Goal: Task Accomplishment & Management: Manage account settings

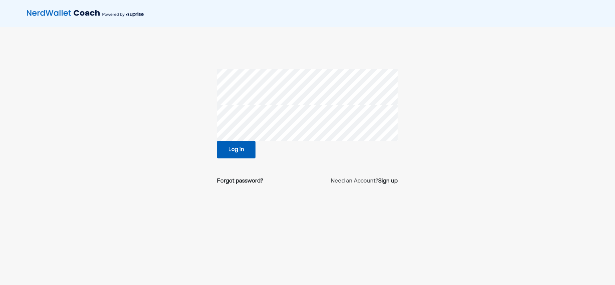
click at [249, 152] on button "Log in" at bounding box center [236, 149] width 38 height 17
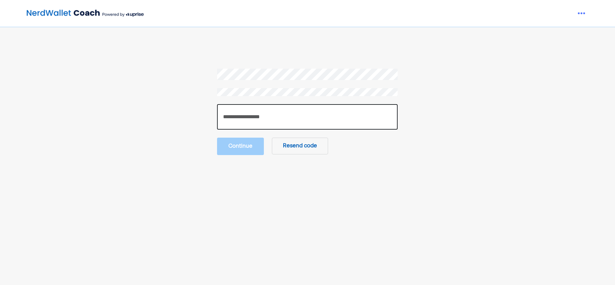
click at [264, 116] on input "number" at bounding box center [307, 116] width 181 height 25
type input "******"
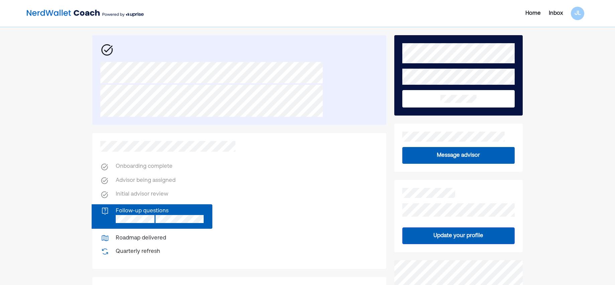
click at [551, 14] on div "Inbox" at bounding box center [556, 13] width 22 height 8
click at [553, 14] on div "Inbox" at bounding box center [556, 13] width 14 height 8
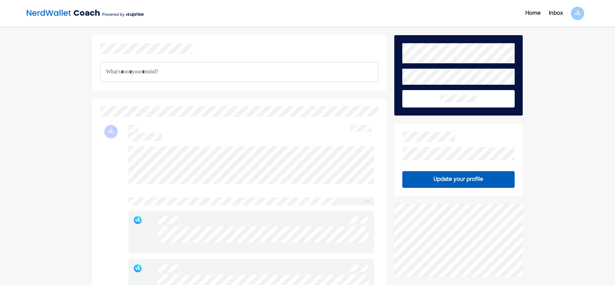
click at [55, 2] on div "Home Inbox JL" at bounding box center [307, 13] width 615 height 27
click at [56, 16] on img at bounding box center [85, 13] width 117 height 13
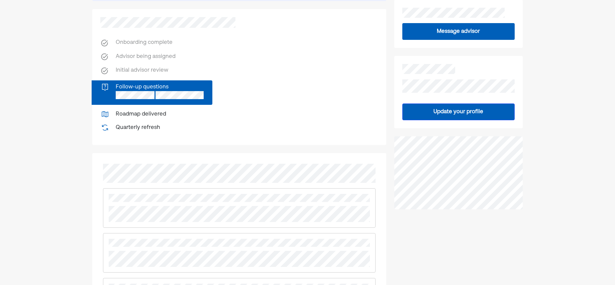
scroll to position [167, 0]
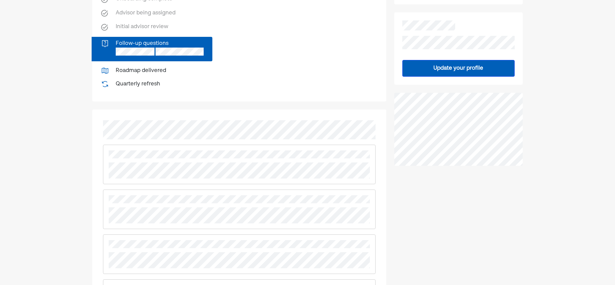
click at [98, 153] on div at bounding box center [239, 219] width 294 height 220
drag, startPoint x: 98, startPoint y: 153, endPoint x: 191, endPoint y: 180, distance: 97.3
click at [191, 180] on div at bounding box center [239, 164] width 273 height 39
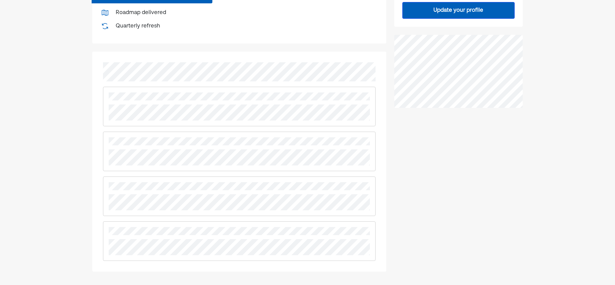
scroll to position [234, 0]
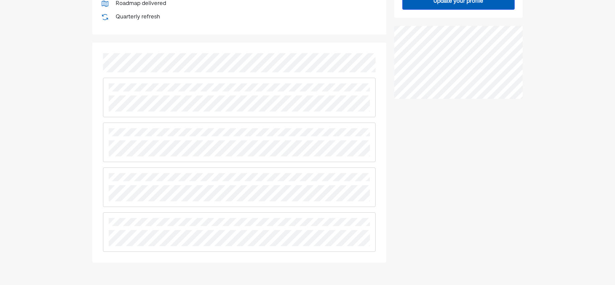
click at [226, 152] on div at bounding box center [239, 141] width 273 height 39
drag, startPoint x: 196, startPoint y: 137, endPoint x: 223, endPoint y: 155, distance: 31.9
click at [223, 155] on div at bounding box center [239, 141] width 273 height 39
click at [195, 108] on div at bounding box center [239, 165] width 273 height 174
